Goal: Information Seeking & Learning: Learn about a topic

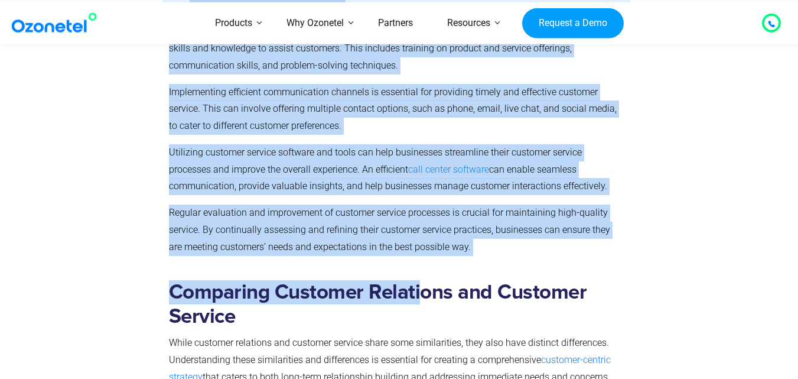
scroll to position [2190, 0]
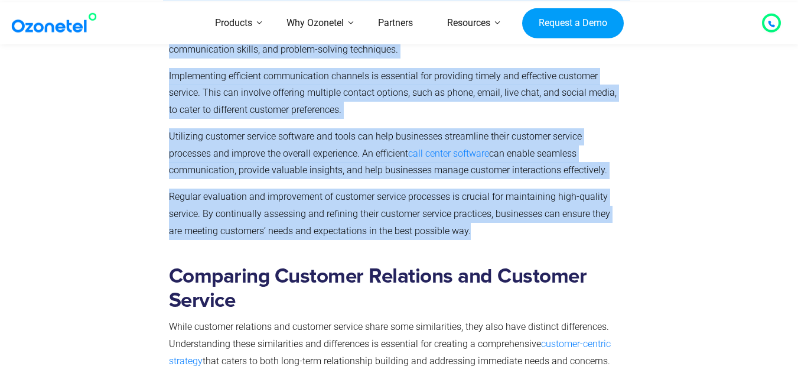
drag, startPoint x: 172, startPoint y: 113, endPoint x: 635, endPoint y: 210, distance: 472.4
click at [635, 210] on div "Resources Customer Relations vs Customer Service: Which Matters More for Busine…" at bounding box center [399, 246] width 798 height 4745
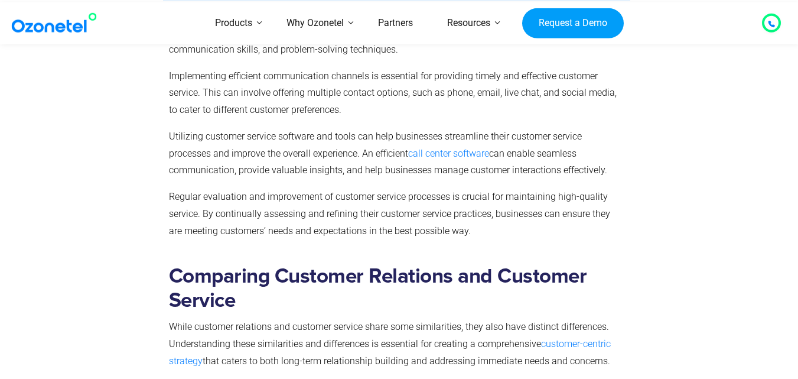
drag, startPoint x: 429, startPoint y: 227, endPoint x: 470, endPoint y: 234, distance: 41.4
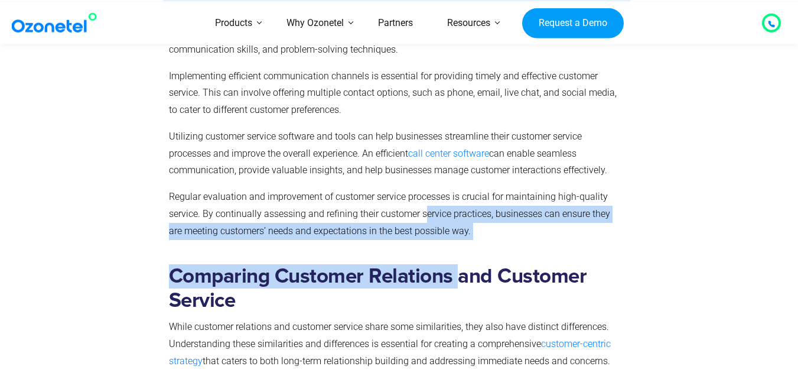
drag, startPoint x: 460, startPoint y: 237, endPoint x: 425, endPoint y: 209, distance: 44.9
click at [425, 209] on div "Resources Customer Relations vs Customer Service: Which Matters More for Busine…" at bounding box center [399, 246] width 798 height 4745
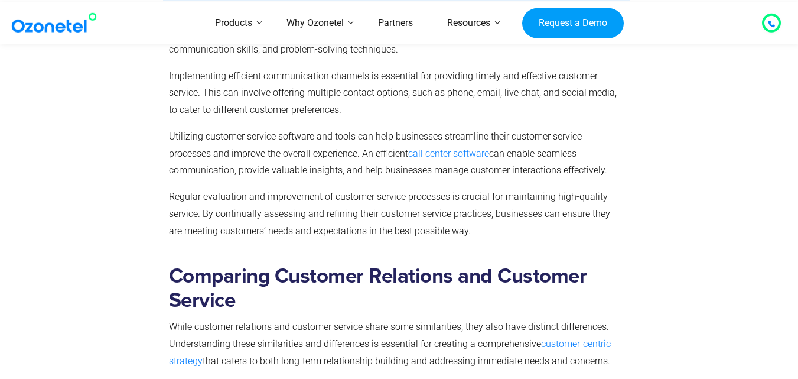
drag, startPoint x: 462, startPoint y: 229, endPoint x: 444, endPoint y: 224, distance: 19.6
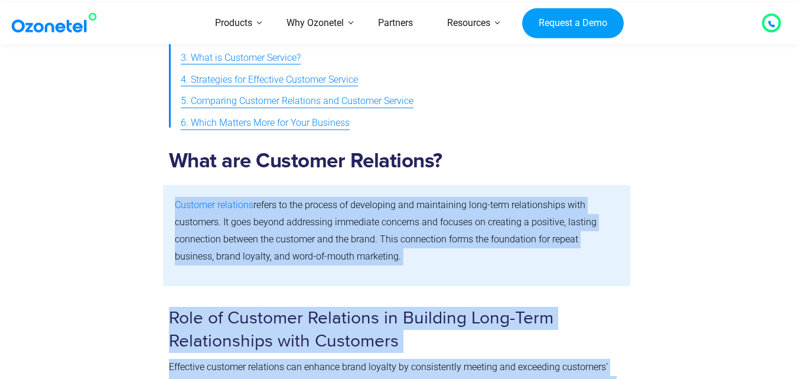
scroll to position [536, 0]
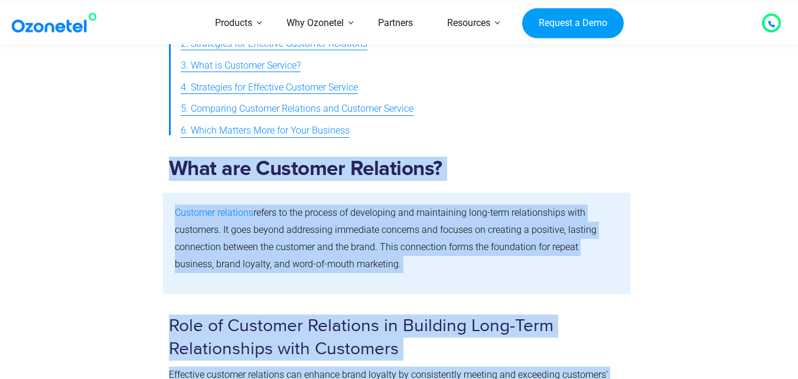
drag, startPoint x: 631, startPoint y: 214, endPoint x: 139, endPoint y: 167, distance: 494.9
copy div "What are Customer Relations? Customer relations refers to the process of develo…"
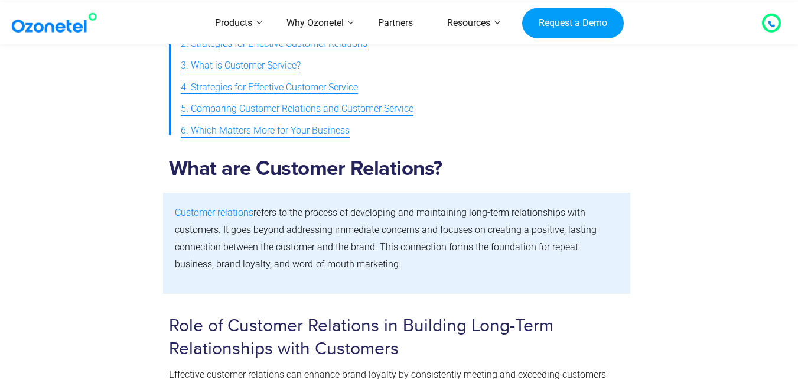
click at [630, 96] on div at bounding box center [696, 65] width 133 height 166
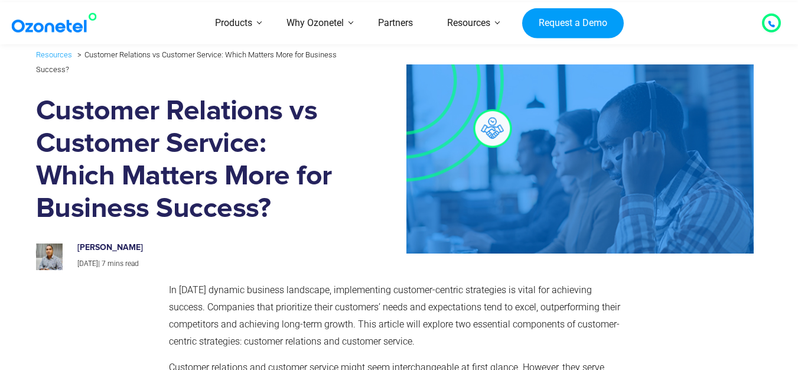
scroll to position [4, 0]
